Goal: Check status: Check status

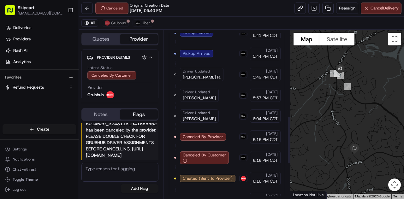
scroll to position [213, 0]
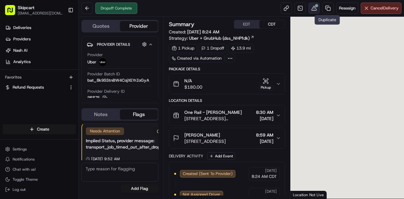
scroll to position [5, 0]
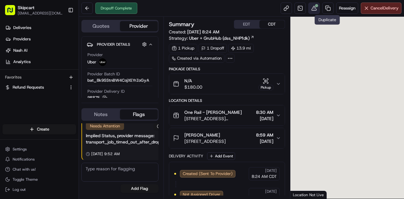
click at [314, 10] on button at bounding box center [313, 8] width 11 height 11
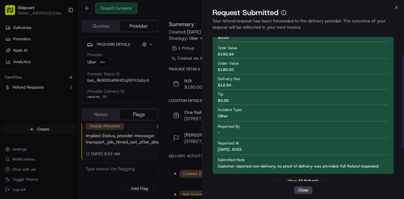
scroll to position [79, 0]
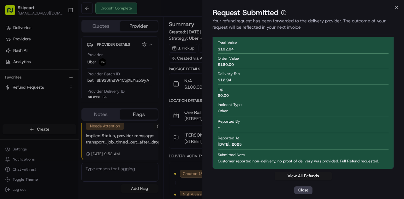
drag, startPoint x: 394, startPoint y: 8, endPoint x: 351, endPoint y: 43, distance: 55.6
click at [394, 7] on icon "button" at bounding box center [396, 7] width 5 height 5
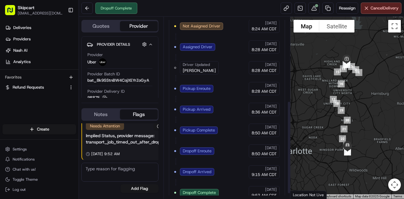
scroll to position [174, 0]
